Goal: Find specific page/section: Find specific page/section

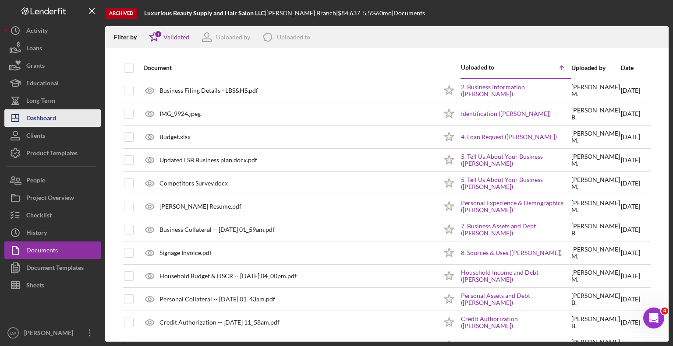
click at [38, 113] on div "Dashboard" at bounding box center [41, 119] width 30 height 20
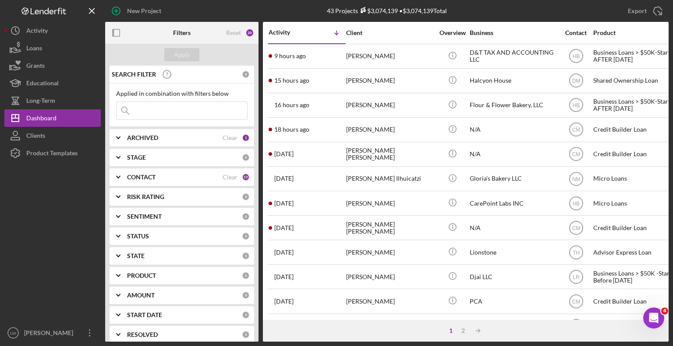
click at [116, 173] on icon "Icon/Expander" at bounding box center [118, 177] width 22 height 22
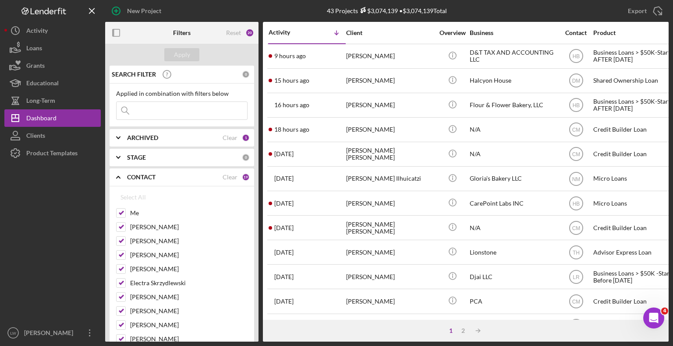
click at [160, 113] on input at bounding box center [181, 111] width 131 height 18
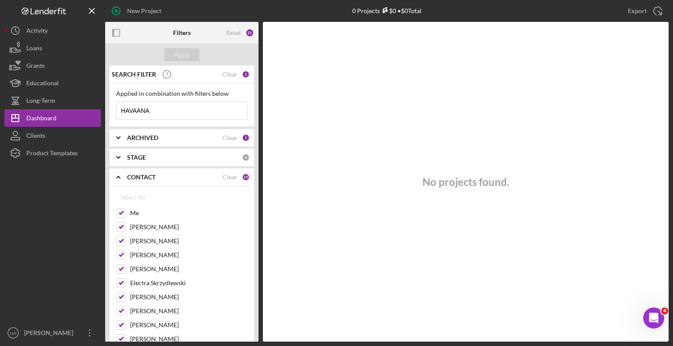
click at [190, 116] on input "HAVAANA" at bounding box center [181, 111] width 131 height 18
type input "HAVAA"
click at [161, 111] on input "HAVAA" at bounding box center [181, 111] width 131 height 18
click at [119, 138] on icon "Icon/Expander" at bounding box center [118, 138] width 22 height 22
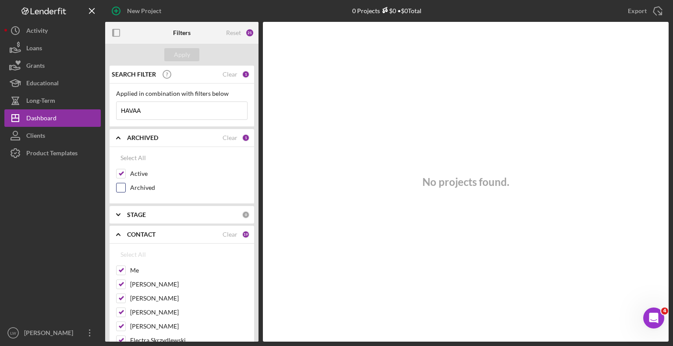
click at [122, 185] on input "Archived" at bounding box center [120, 188] width 9 height 9
checkbox input "true"
click at [190, 59] on button "Apply" at bounding box center [181, 54] width 35 height 13
click at [44, 120] on div "Dashboard" at bounding box center [41, 119] width 30 height 20
drag, startPoint x: 173, startPoint y: 116, endPoint x: 101, endPoint y: 102, distance: 73.5
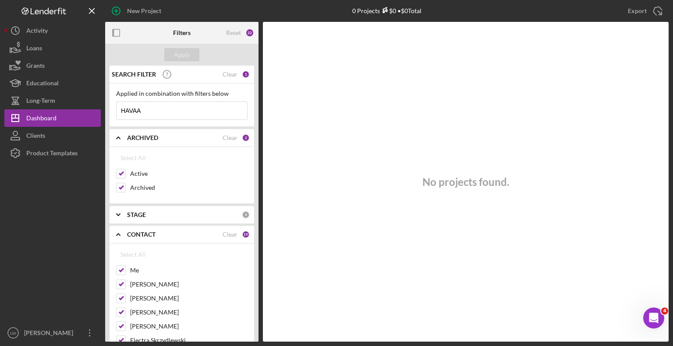
click at [102, 102] on div "New Project 0 Projects $0 • $0 Total Export Icon/Export Filters Reset 22 Apply …" at bounding box center [336, 171] width 664 height 342
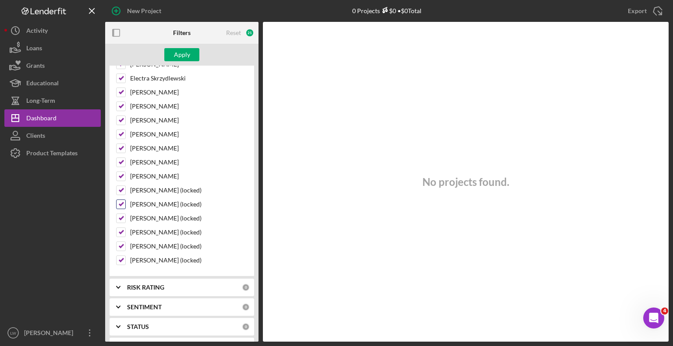
scroll to position [263, 0]
click at [180, 58] on div "Apply" at bounding box center [182, 54] width 16 height 13
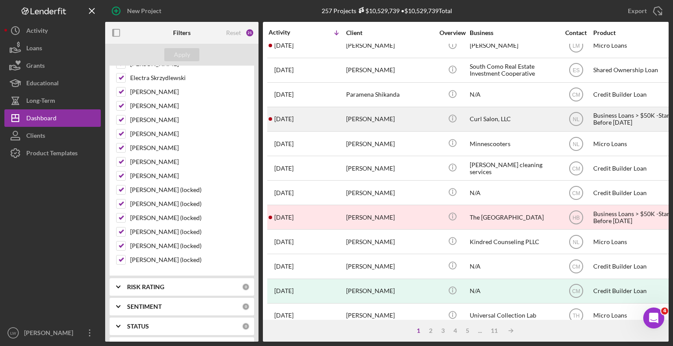
scroll to position [306, 0]
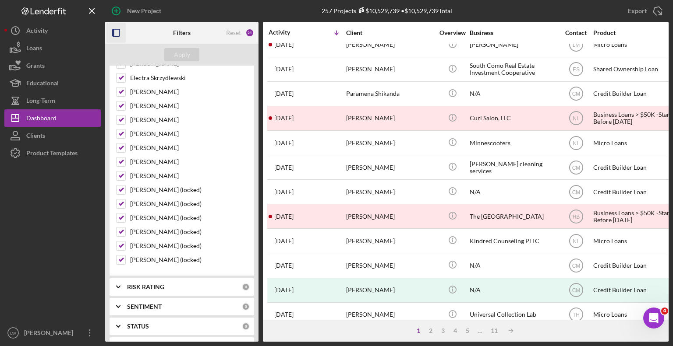
click at [115, 34] on icon "button" at bounding box center [116, 33] width 20 height 20
